Goal: Task Accomplishment & Management: Use online tool/utility

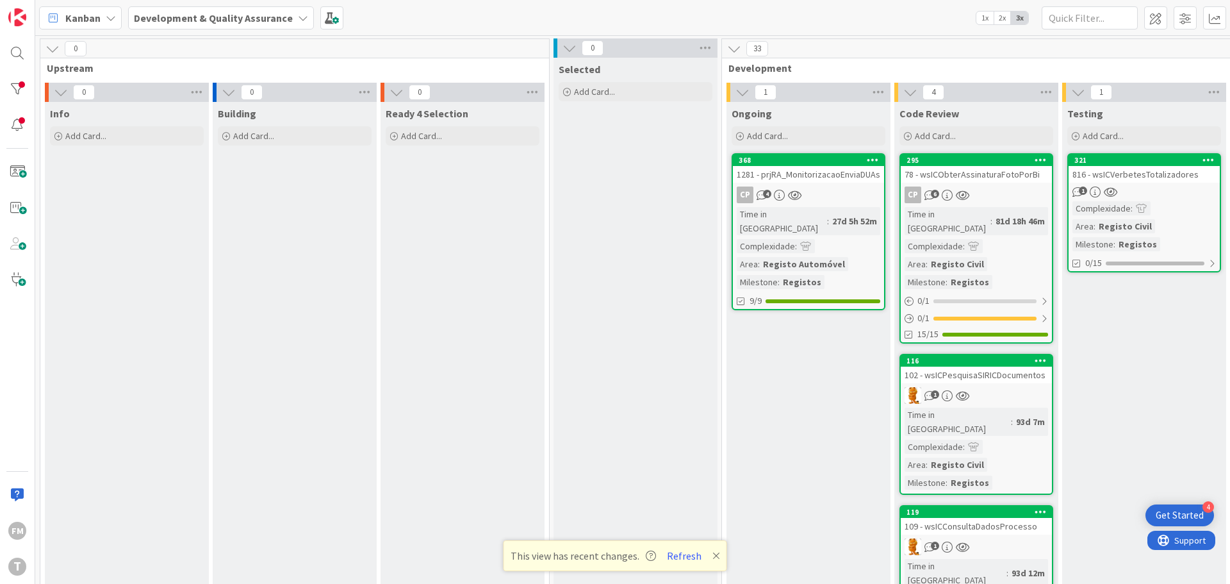
scroll to position [0, 251]
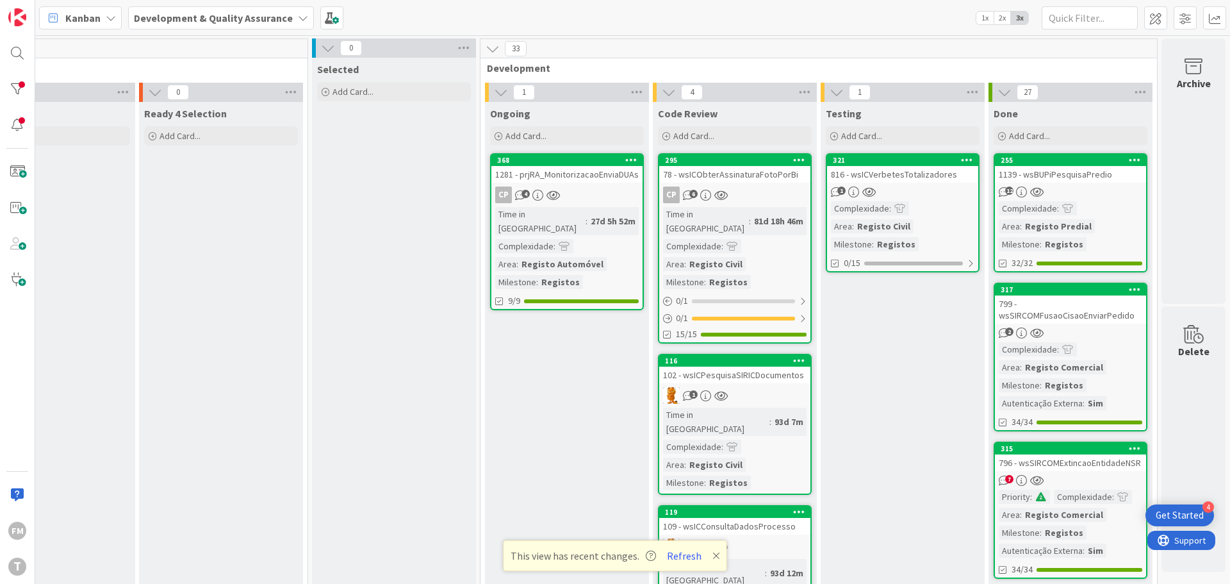
click at [643, 22] on div "Kanban Development & Quality Assurance 1x 2x 3x" at bounding box center [632, 17] width 1195 height 35
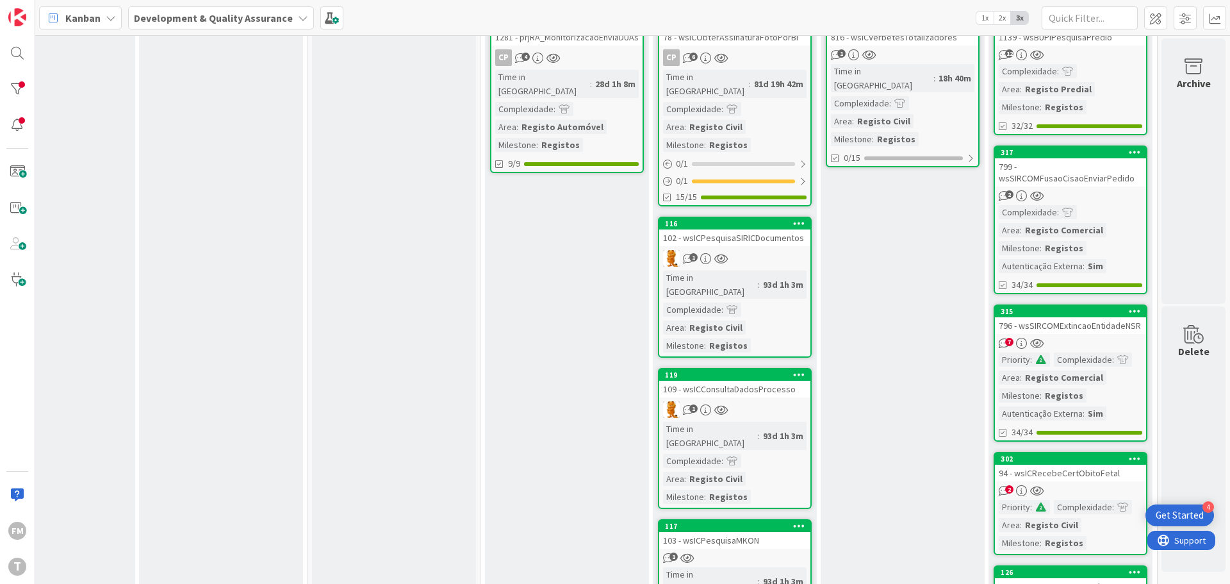
scroll to position [64, 251]
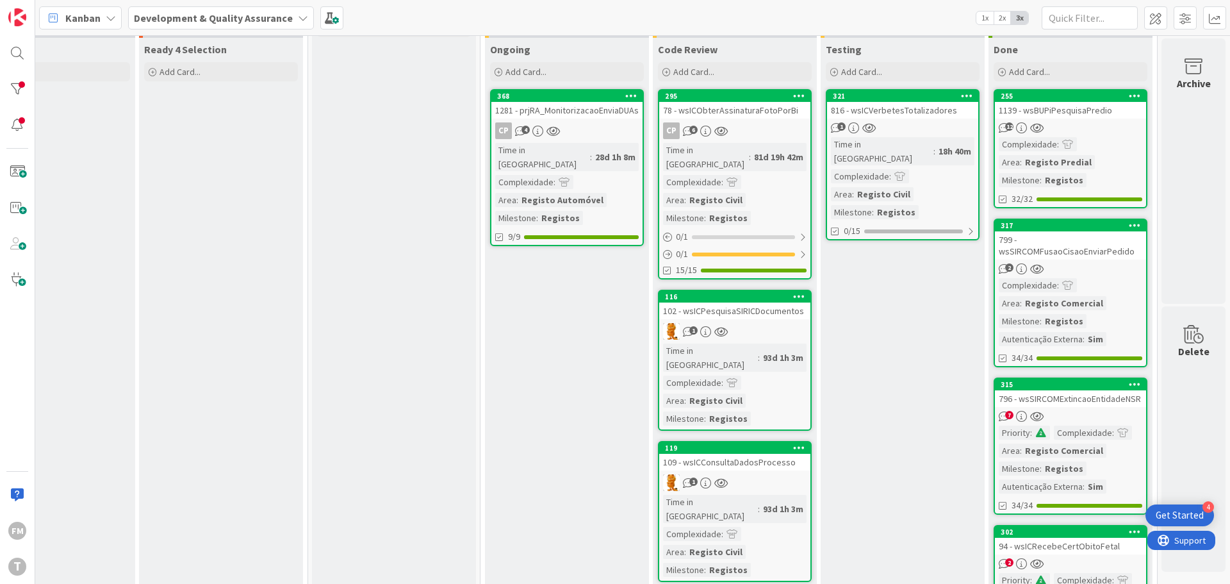
click at [772, 323] on div "1" at bounding box center [734, 331] width 151 height 17
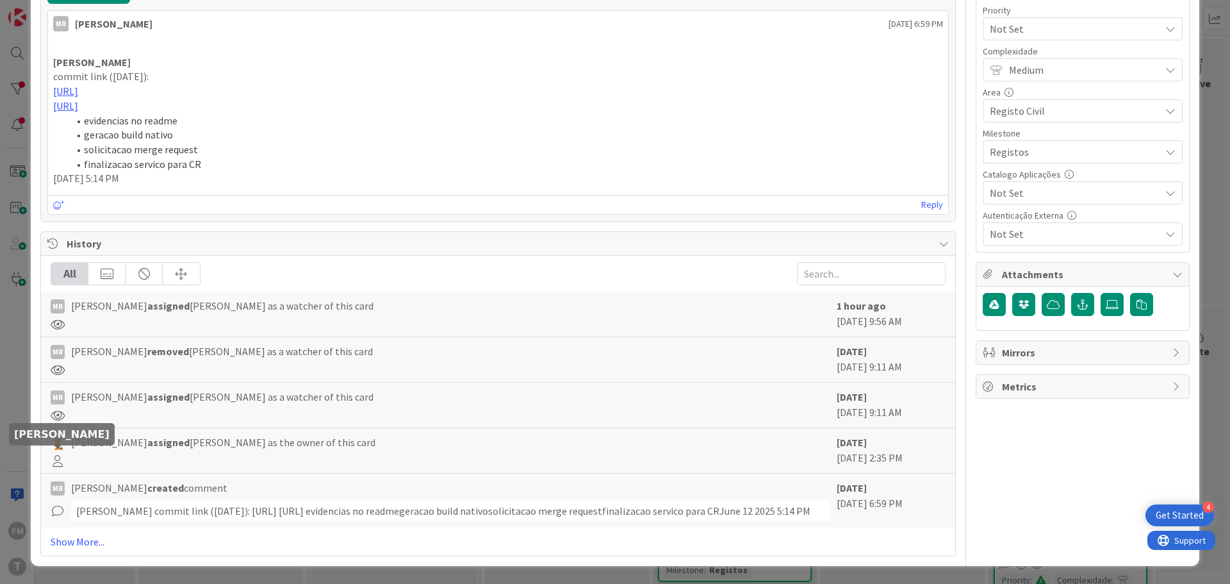
scroll to position [431, 0]
click at [67, 542] on link "Show More..." at bounding box center [498, 541] width 895 height 15
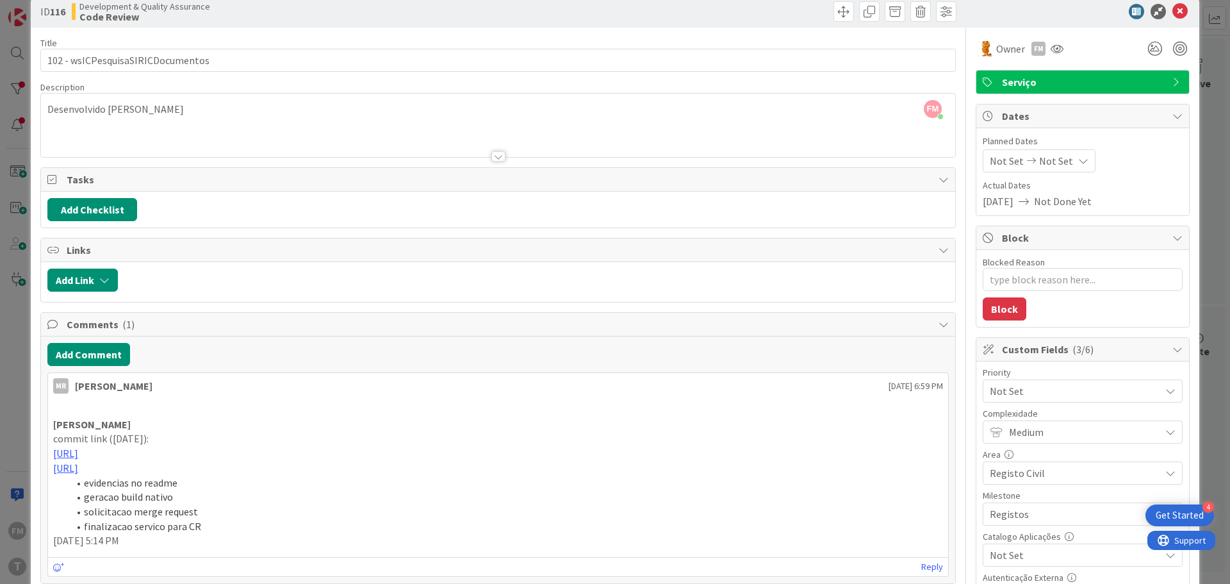
scroll to position [0, 0]
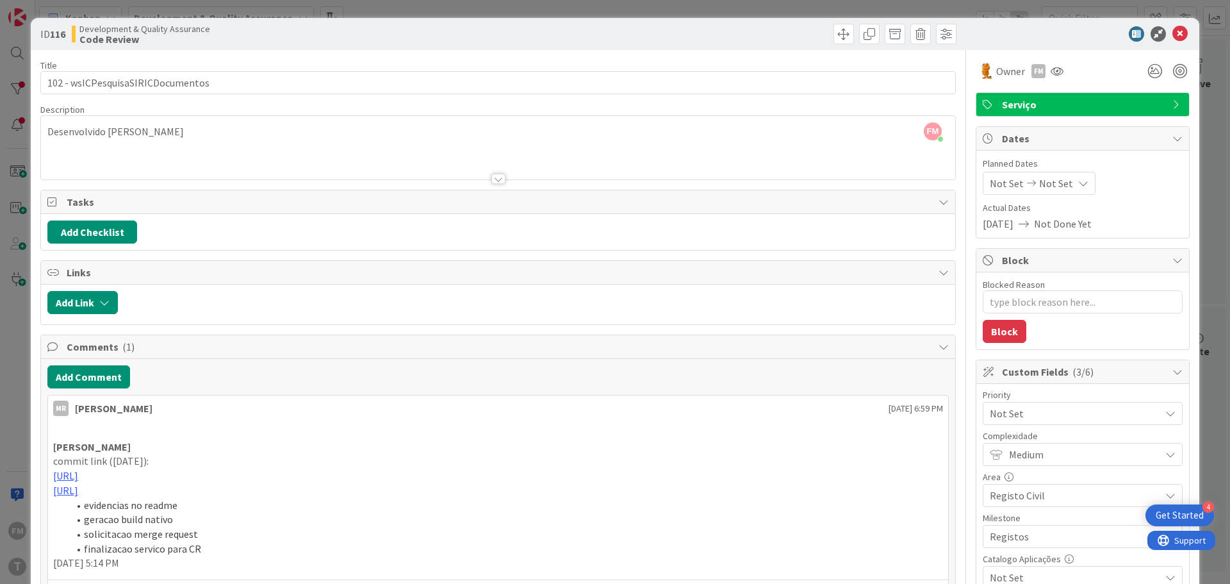
type textarea "x"
